Goal: Task Accomplishment & Management: Manage account settings

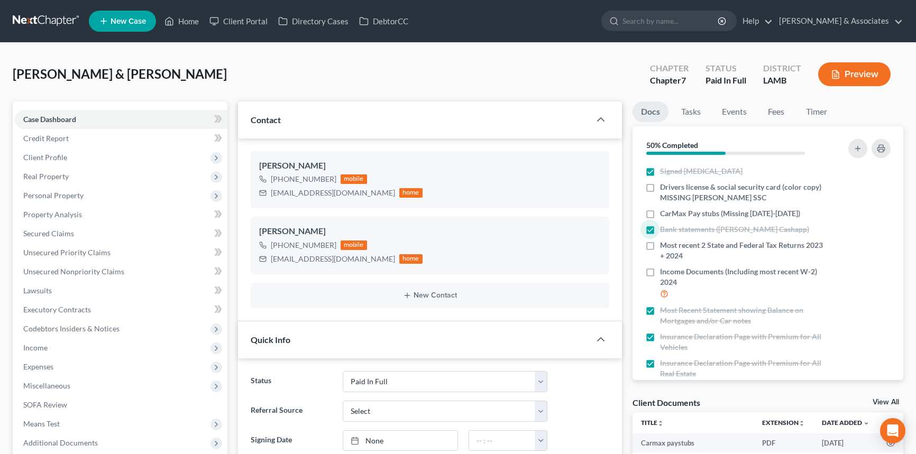
select select "17"
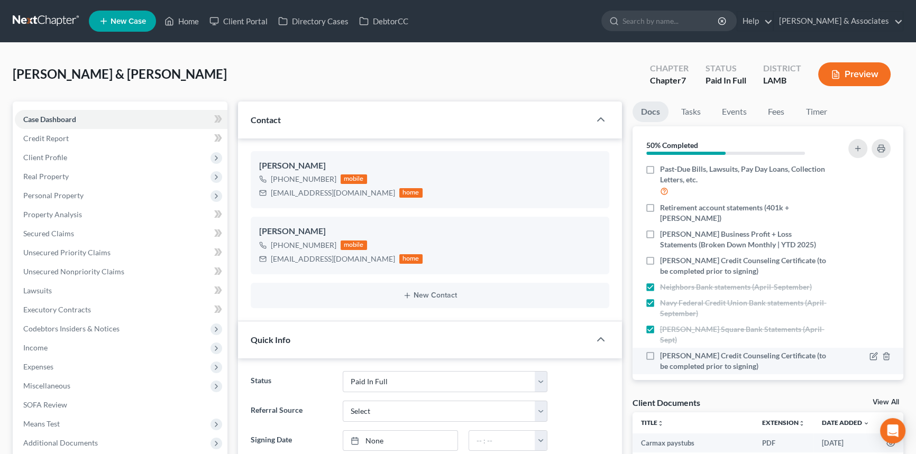
click at [660, 351] on label "[PERSON_NAME] Credit Counseling Certificate (to be completed prior to signing)" at bounding box center [743, 361] width 167 height 21
click at [664, 351] on input "[PERSON_NAME] Credit Counseling Certificate (to be completed prior to signing)" at bounding box center [667, 354] width 7 height 7
checkbox input "true"
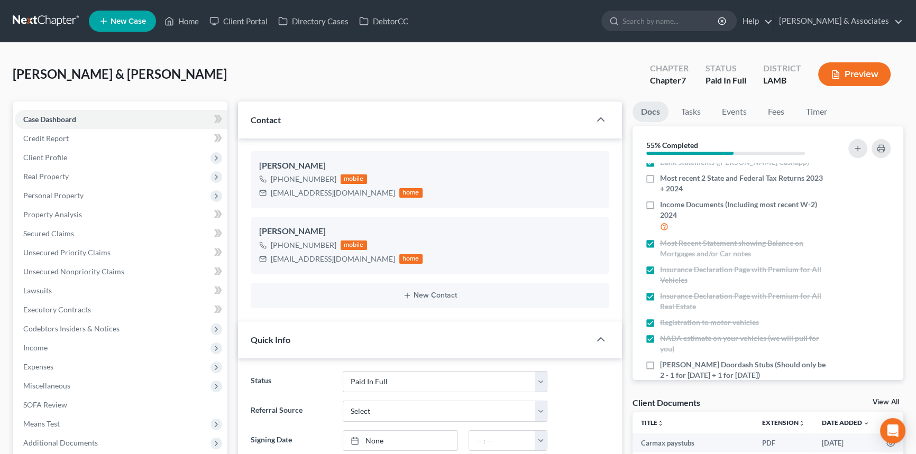
scroll to position [0, 0]
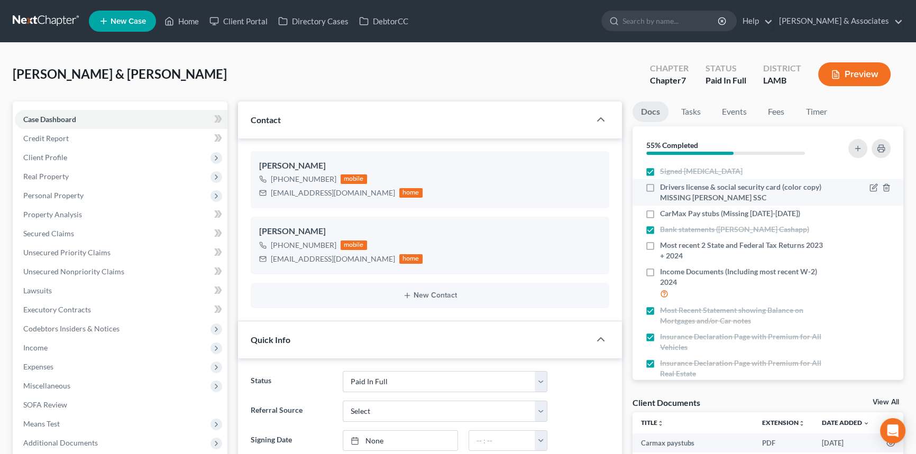
click at [658, 189] on div "Drivers license & social security card (color copy) MISSING [PERSON_NAME] SSC" at bounding box center [735, 192] width 181 height 21
click at [660, 189] on label "Drivers license & social security card (color copy) MISSING [PERSON_NAME] SSC" at bounding box center [743, 192] width 167 height 21
click at [664, 189] on input "Drivers license & social security card (color copy) MISSING [PERSON_NAME] SSC" at bounding box center [667, 185] width 7 height 7
checkbox input "true"
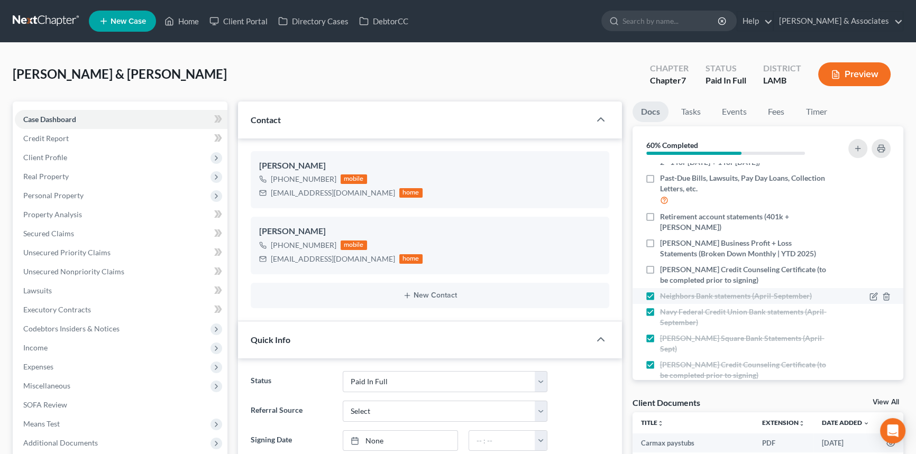
scroll to position [289, 0]
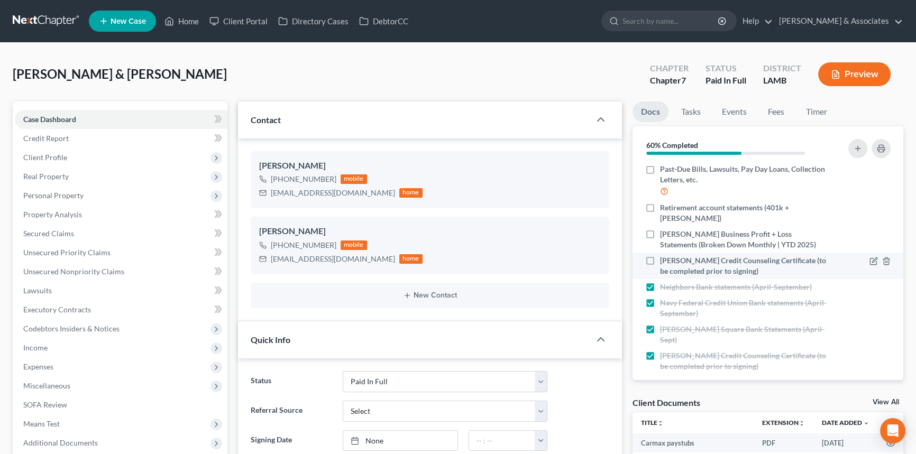
click at [660, 264] on label "[PERSON_NAME] Credit Counseling Certificate (to be completed prior to signing)" at bounding box center [743, 265] width 167 height 21
click at [664, 262] on input "[PERSON_NAME] Credit Counseling Certificate (to be completed prior to signing)" at bounding box center [667, 258] width 7 height 7
checkbox input "true"
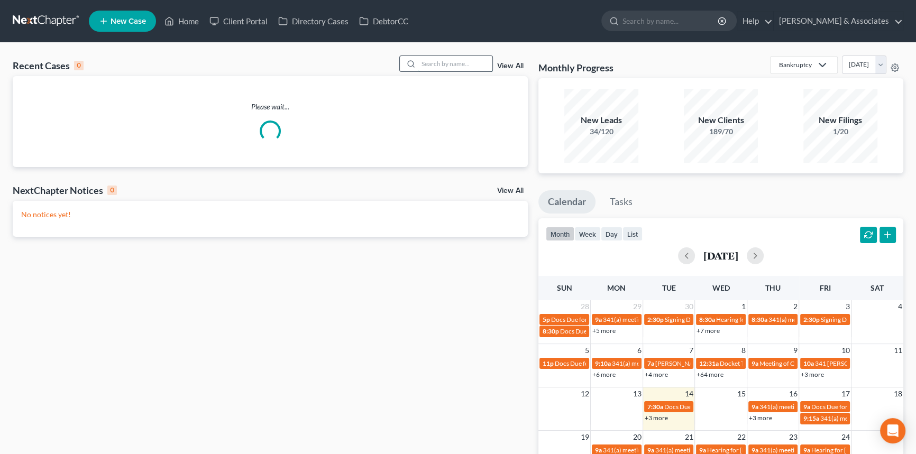
click at [488, 63] on input "search" at bounding box center [455, 63] width 74 height 15
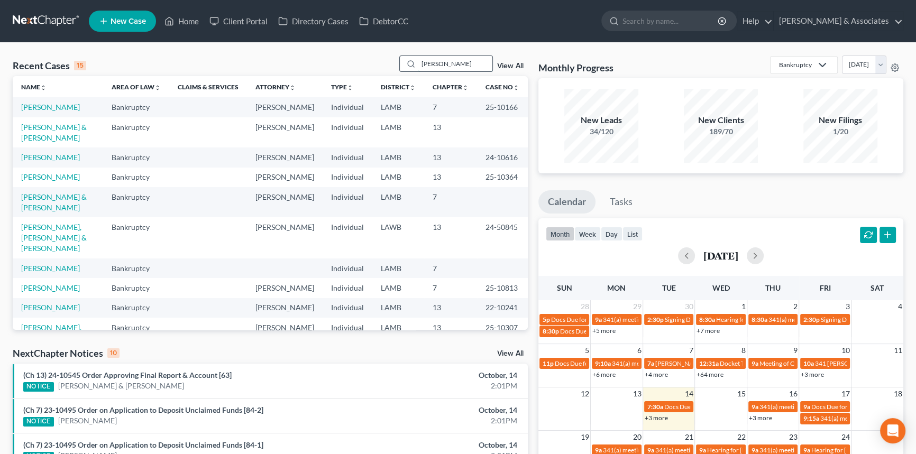
type input "landry"
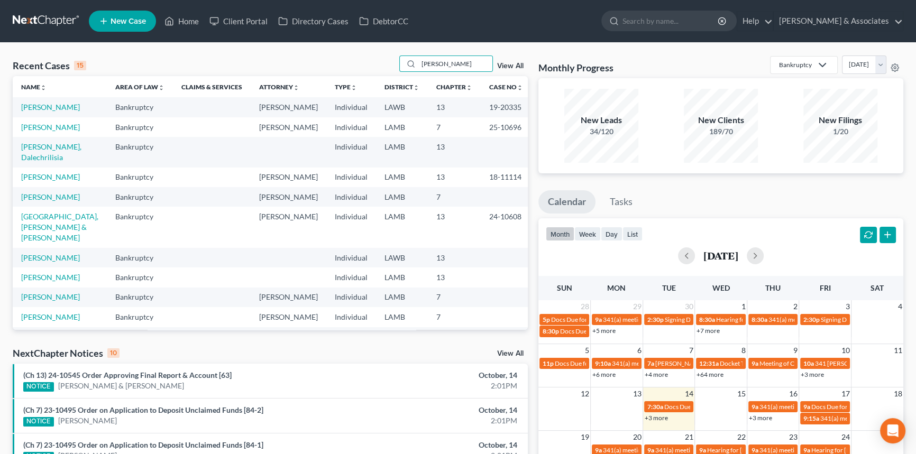
click at [53, 95] on th "Name unfold_more expand_more expand_less" at bounding box center [60, 86] width 94 height 21
click at [45, 105] on link "Landry, Jeffery" at bounding box center [50, 107] width 59 height 9
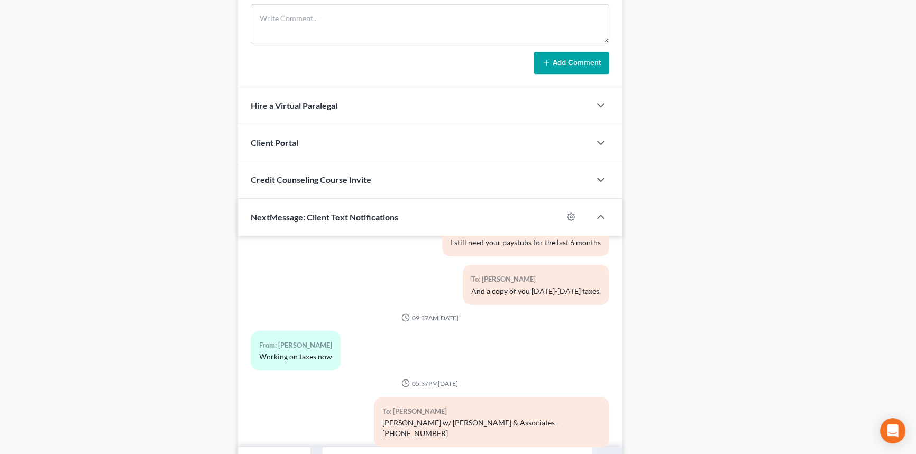
scroll to position [687, 0]
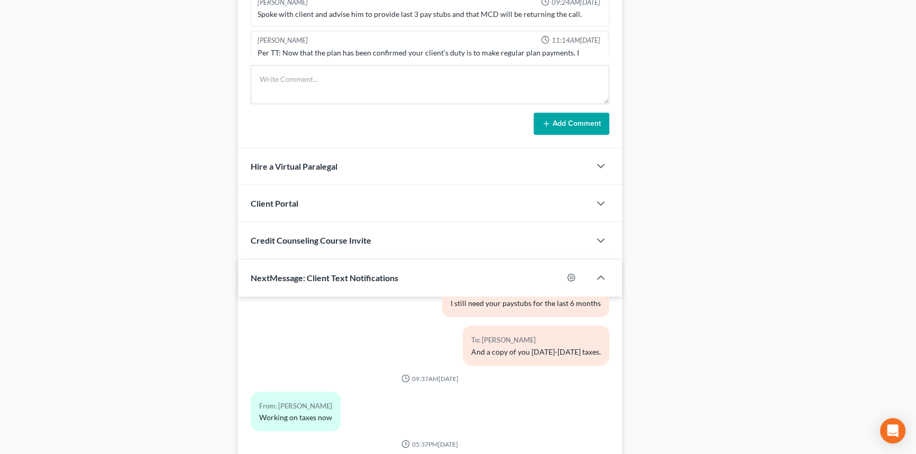
drag, startPoint x: 176, startPoint y: 228, endPoint x: 175, endPoint y: 174, distance: 54.0
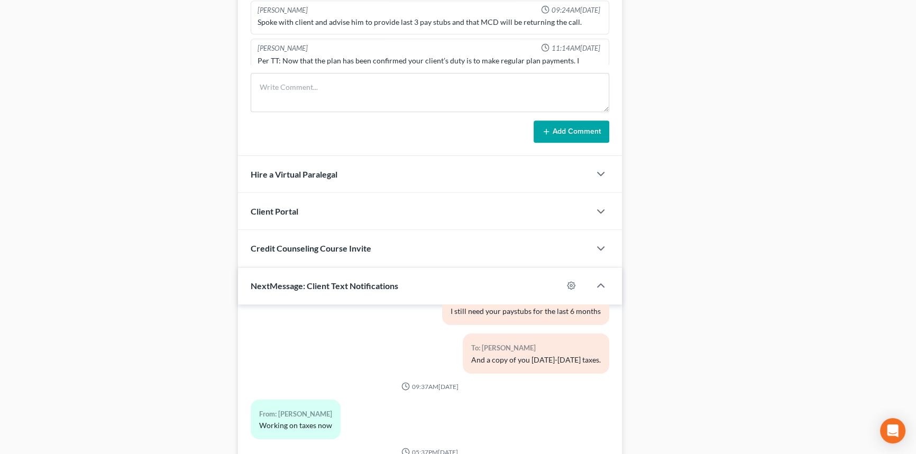
click at [299, 43] on div "Tiffany Slaton 11:14AM, 07/19/2023" at bounding box center [429, 48] width 349 height 10
click at [298, 56] on div "Per TT: Now that the plan has been confirmed your client’s duty is to make regu…" at bounding box center [430, 119] width 345 height 127
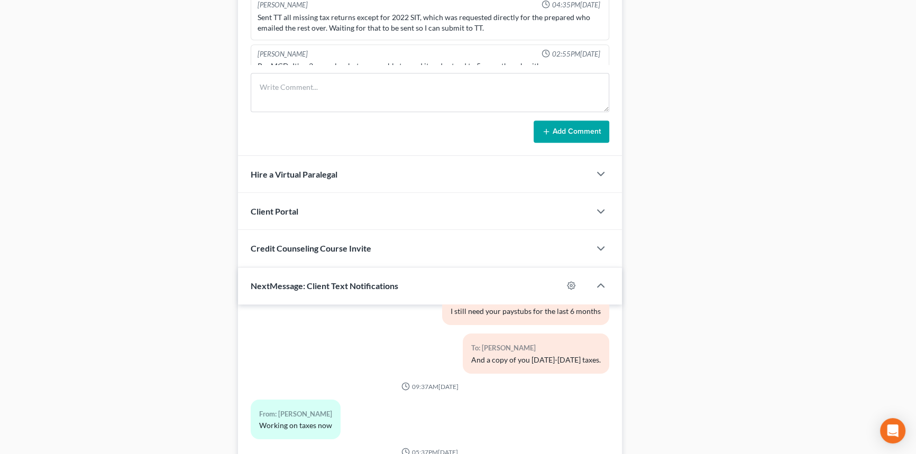
click at [344, 61] on div "Per MCD: It's a 3 year plan, but we are able to mod it and extend to 5 years th…" at bounding box center [430, 66] width 345 height 11
copy div "Per MCD: It's a 3 year plan, but we are able to mod it and extend to 5 years th…"
